Goal: Register for event/course

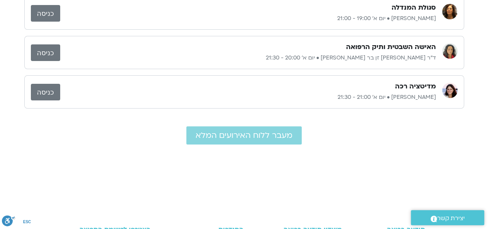
scroll to position [154, 0]
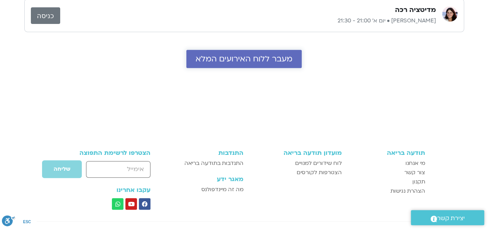
click at [265, 57] on span "מעבר ללוח האירועים המלא" at bounding box center [244, 58] width 97 height 9
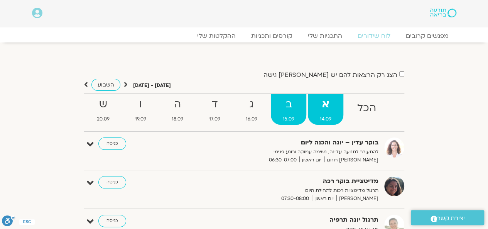
click at [293, 105] on strong "ב" at bounding box center [289, 104] width 36 height 17
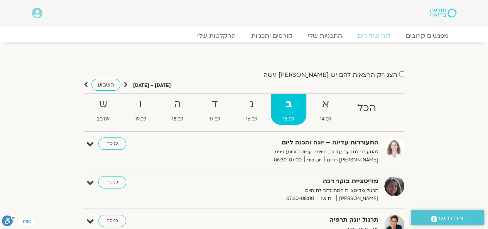
click at [89, 146] on icon at bounding box center [90, 144] width 7 height 11
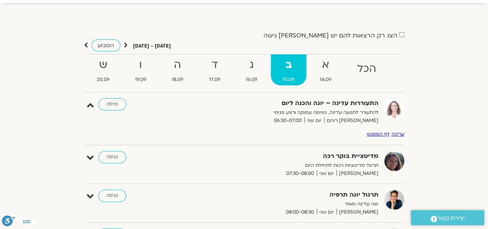
scroll to position [77, 0]
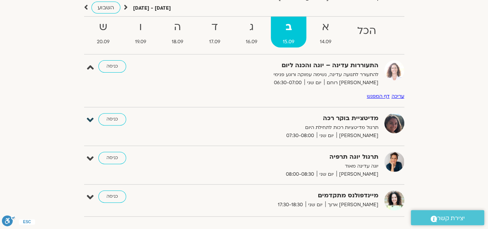
click at [91, 120] on icon at bounding box center [90, 120] width 7 height 11
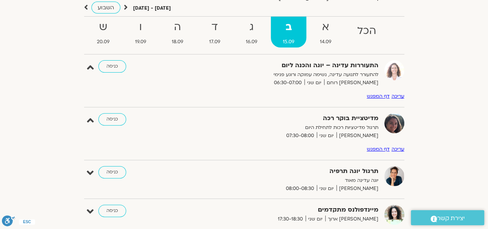
scroll to position [154, 0]
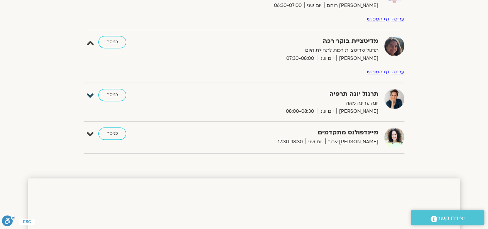
click at [87, 98] on icon at bounding box center [90, 95] width 7 height 11
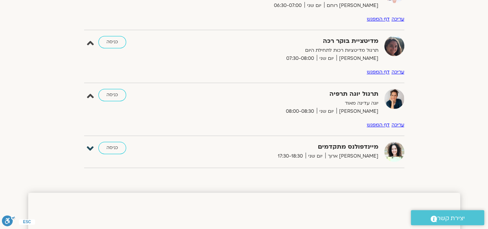
click at [93, 147] on icon at bounding box center [90, 148] width 7 height 11
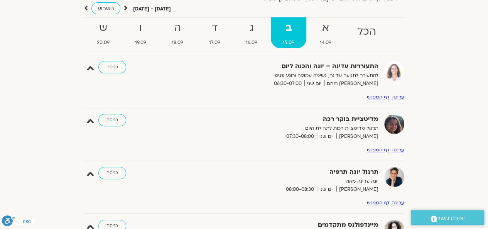
scroll to position [39, 0]
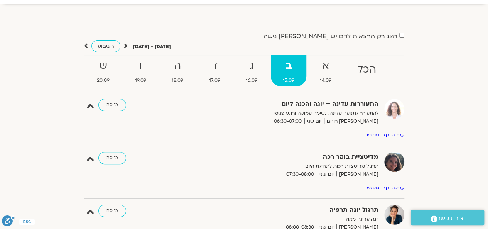
click at [379, 185] on link "דף המפגש" at bounding box center [378, 188] width 23 height 6
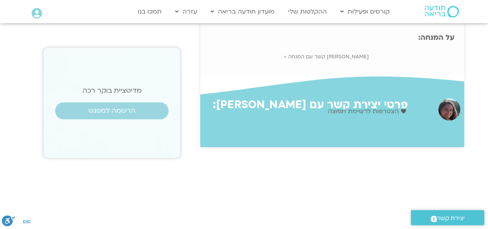
scroll to position [116, 0]
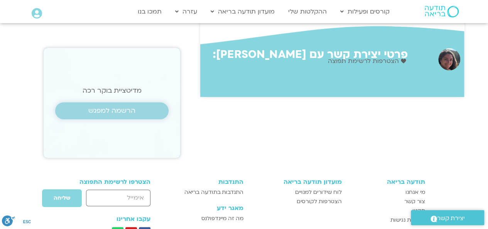
click at [109, 110] on span "הרשמה למפגש" at bounding box center [111, 111] width 47 height 8
